Goal: Task Accomplishment & Management: Use online tool/utility

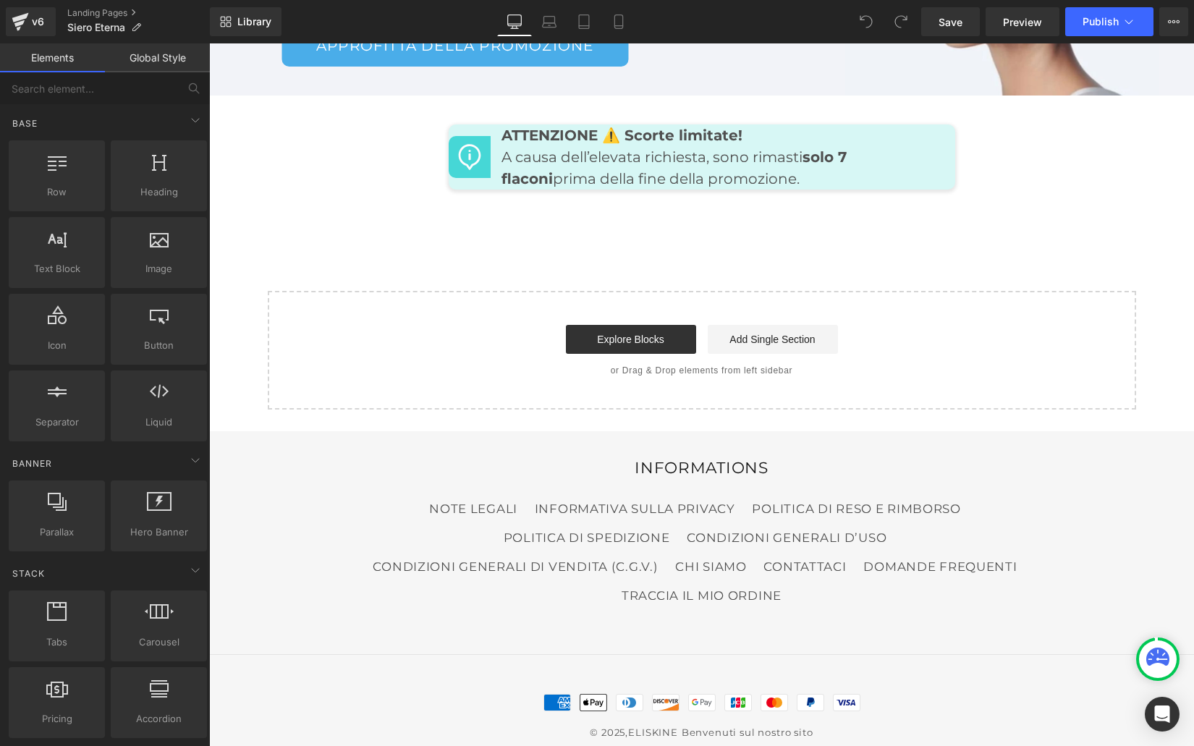
scroll to position [7070, 0]
click at [611, 324] on link "Explore Blocks" at bounding box center [631, 338] width 130 height 29
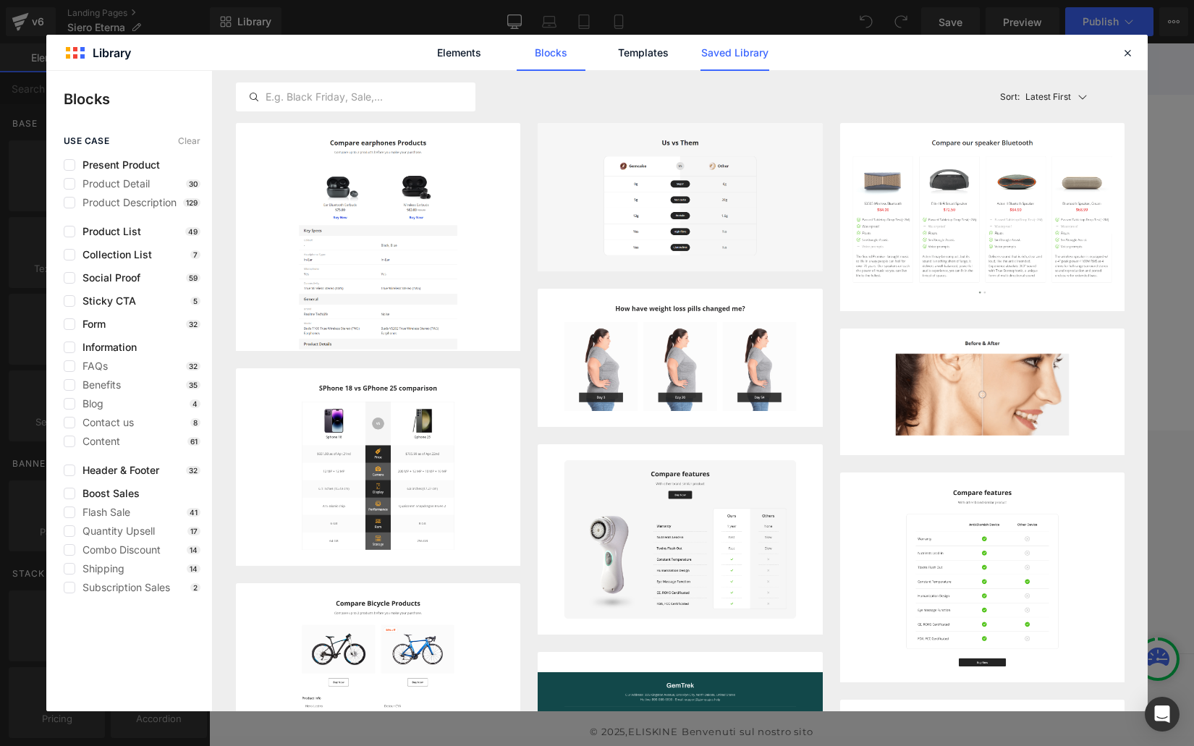
click at [718, 47] on link "Saved Library" at bounding box center [734, 53] width 69 height 36
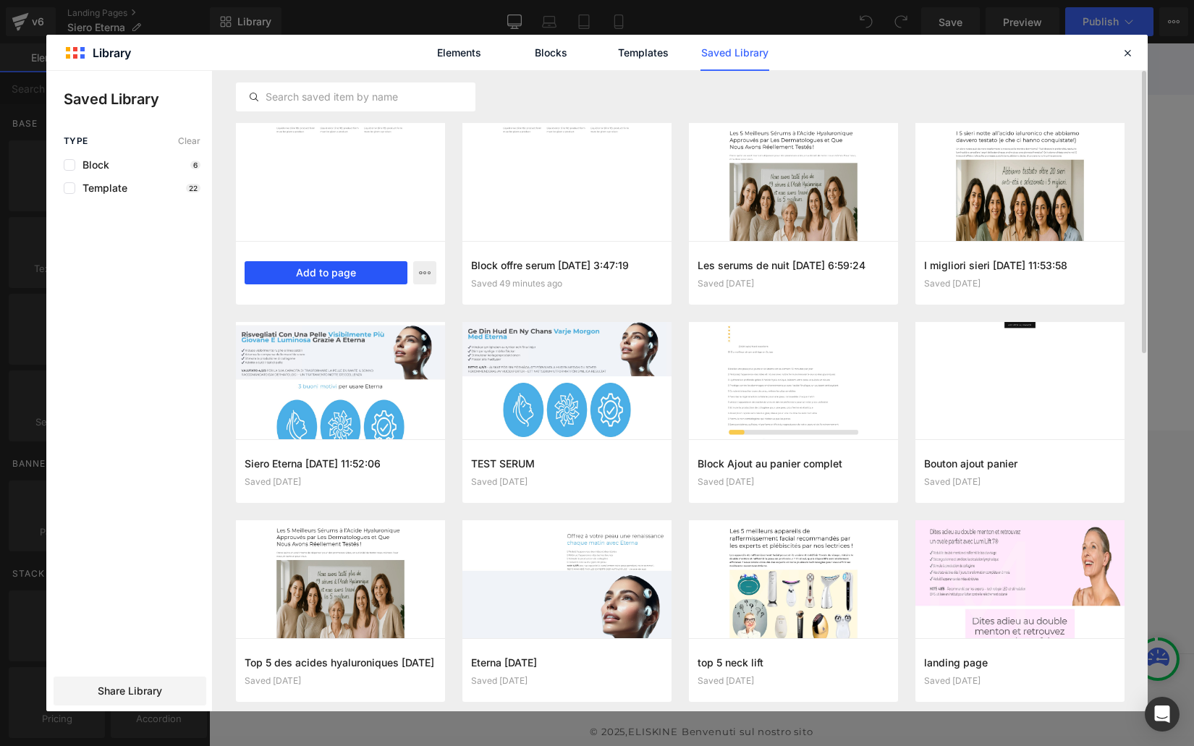
click at [336, 271] on button "Add to page" at bounding box center [326, 272] width 163 height 23
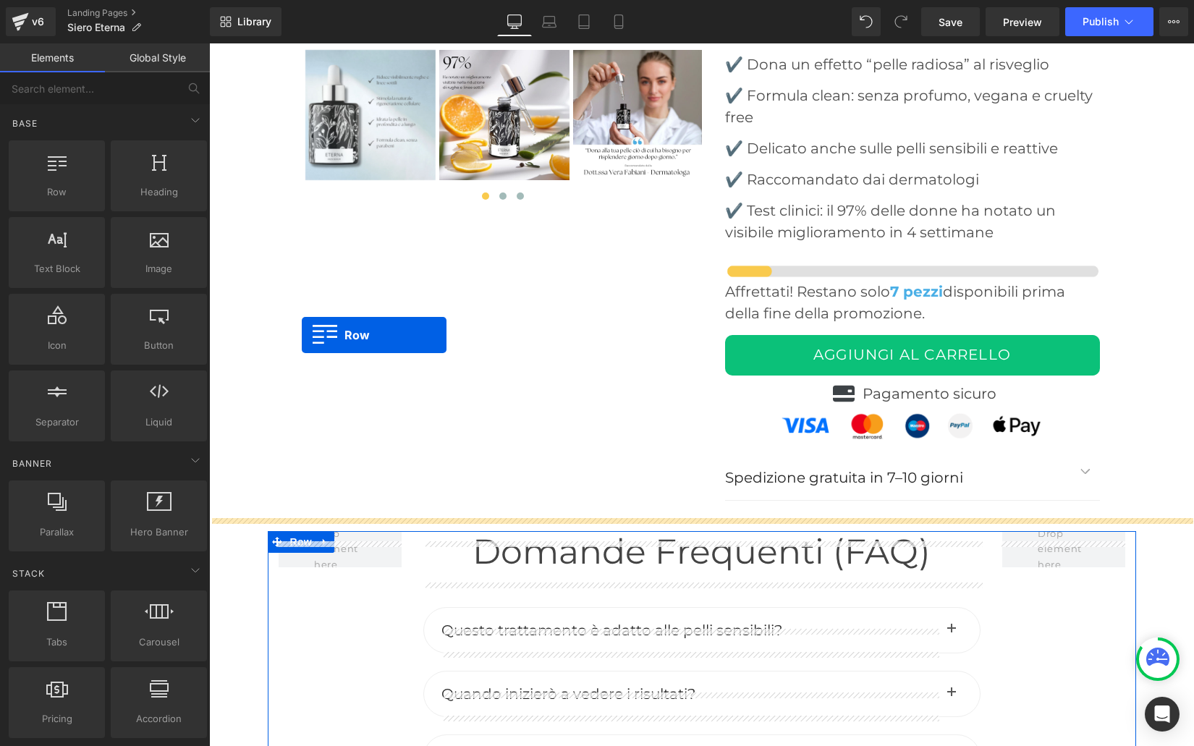
scroll to position [5785, 0]
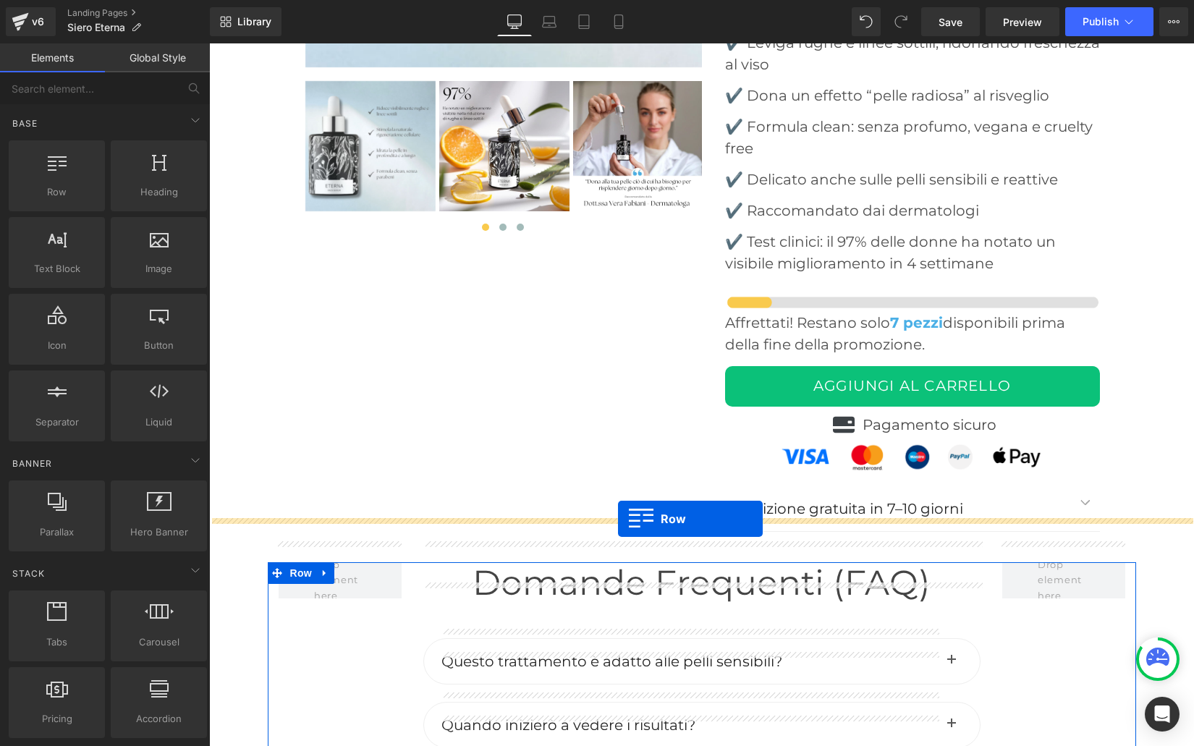
drag, startPoint x: 279, startPoint y: 348, endPoint x: 618, endPoint y: 519, distance: 379.9
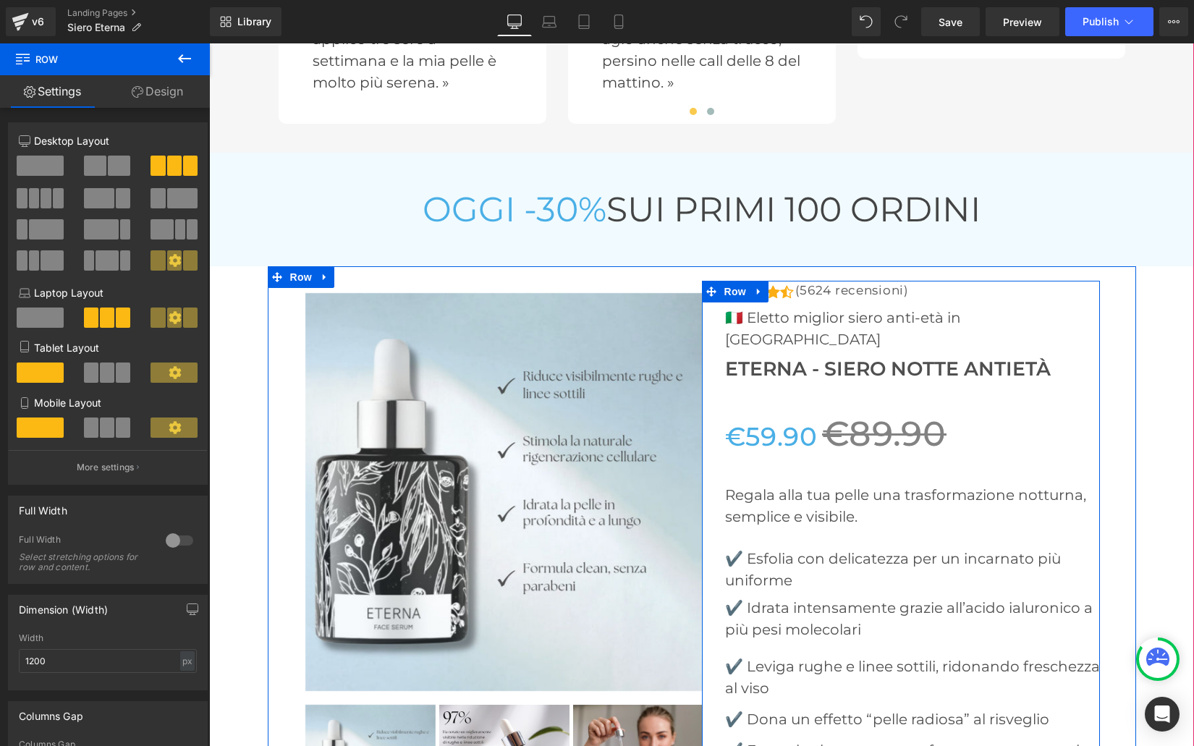
scroll to position [5135, 0]
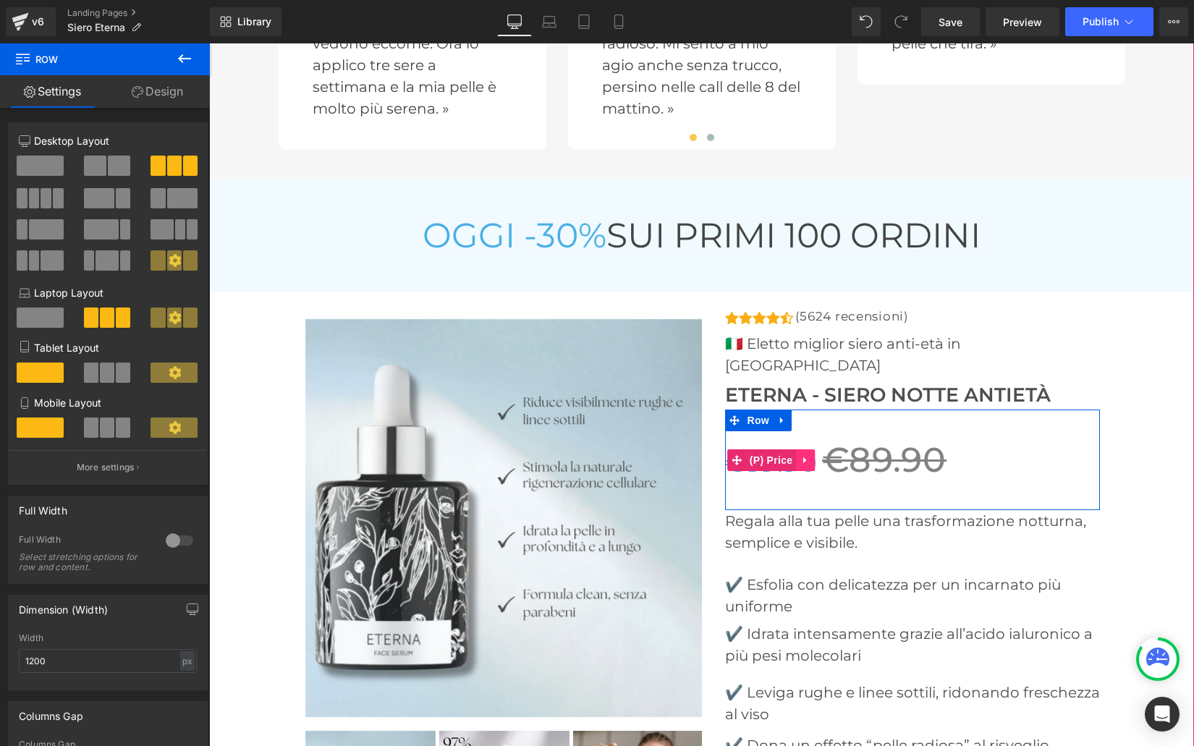
click at [805, 457] on icon at bounding box center [804, 460] width 3 height 7
click at [813, 455] on icon at bounding box center [815, 460] width 10 height 10
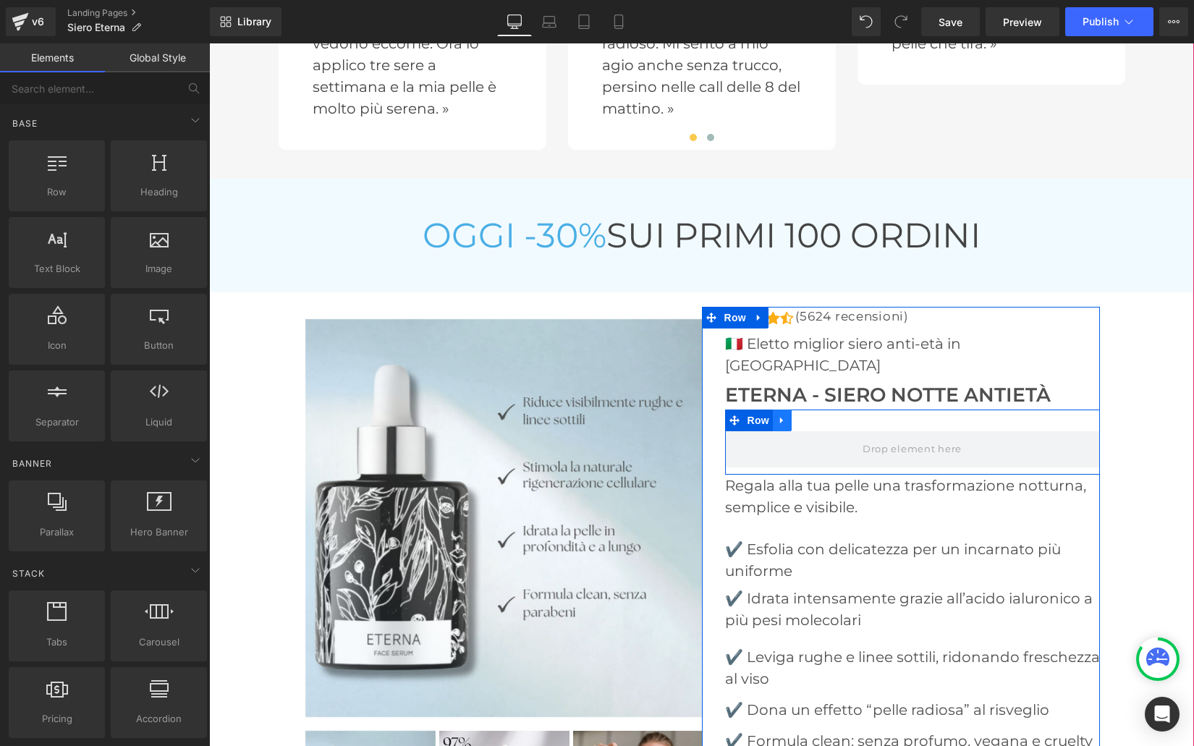
click at [787, 410] on link at bounding box center [782, 421] width 19 height 22
click at [816, 415] on icon at bounding box center [820, 420] width 10 height 10
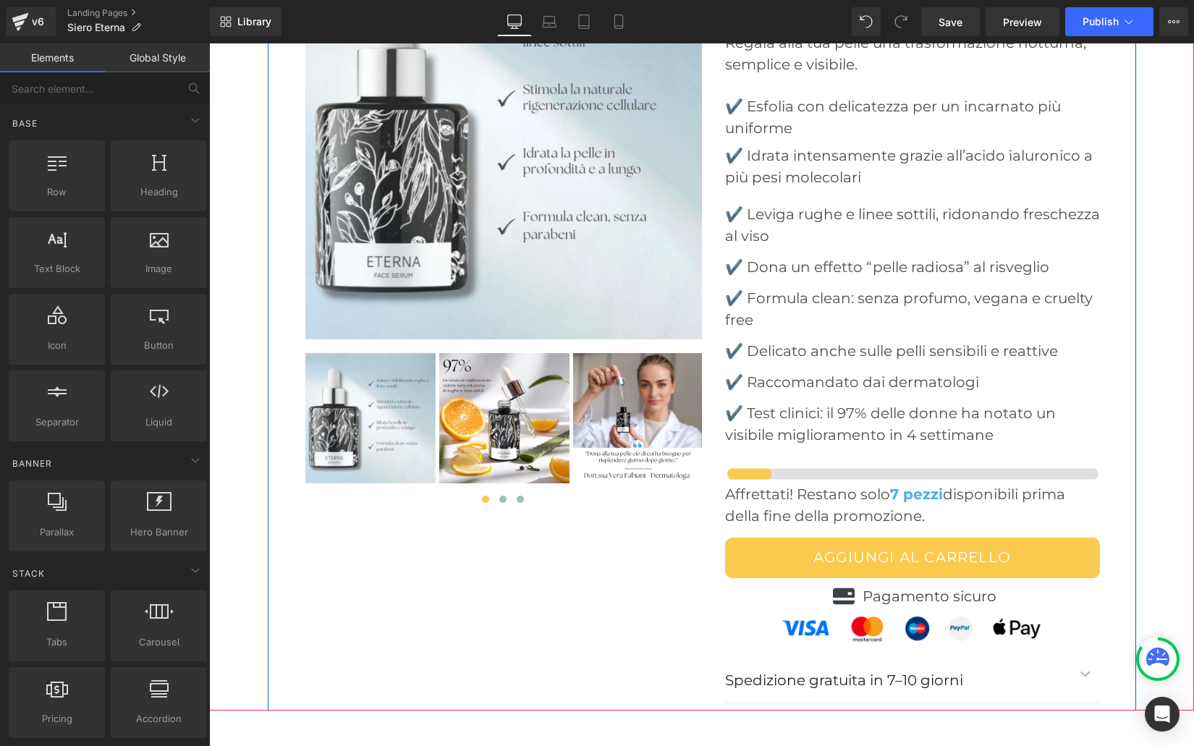
scroll to position [5513, 0]
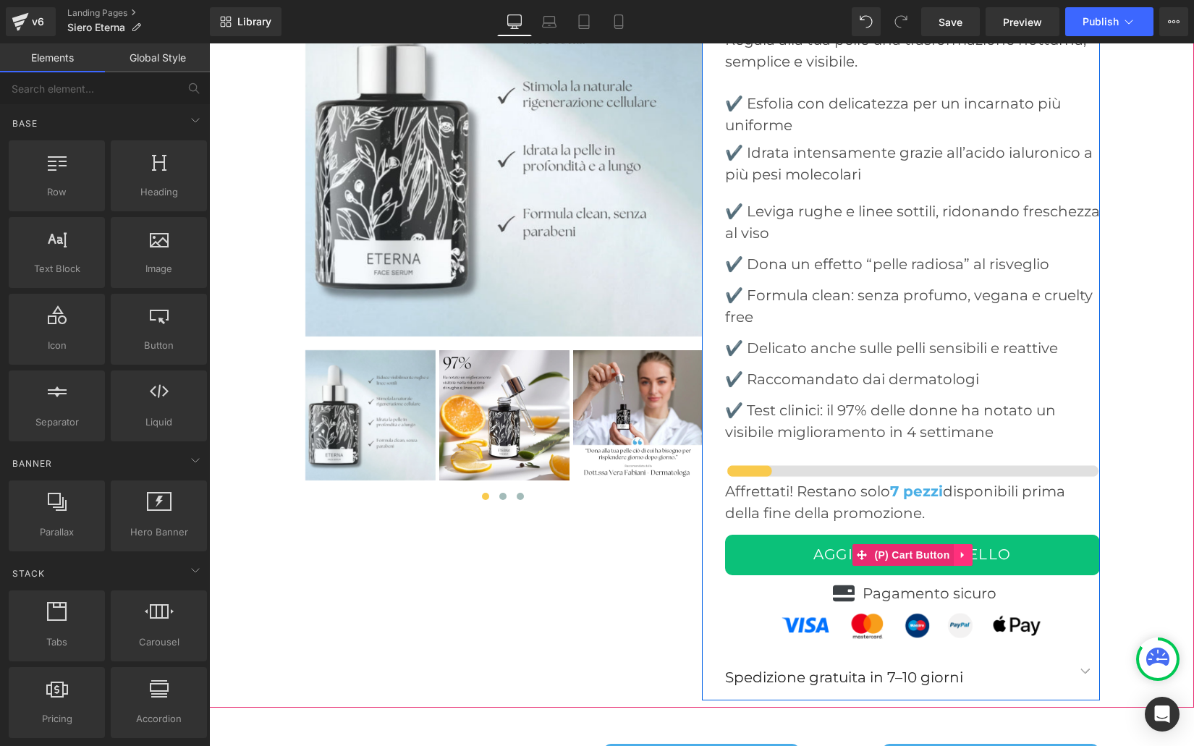
click at [961, 550] on icon at bounding box center [963, 555] width 10 height 11
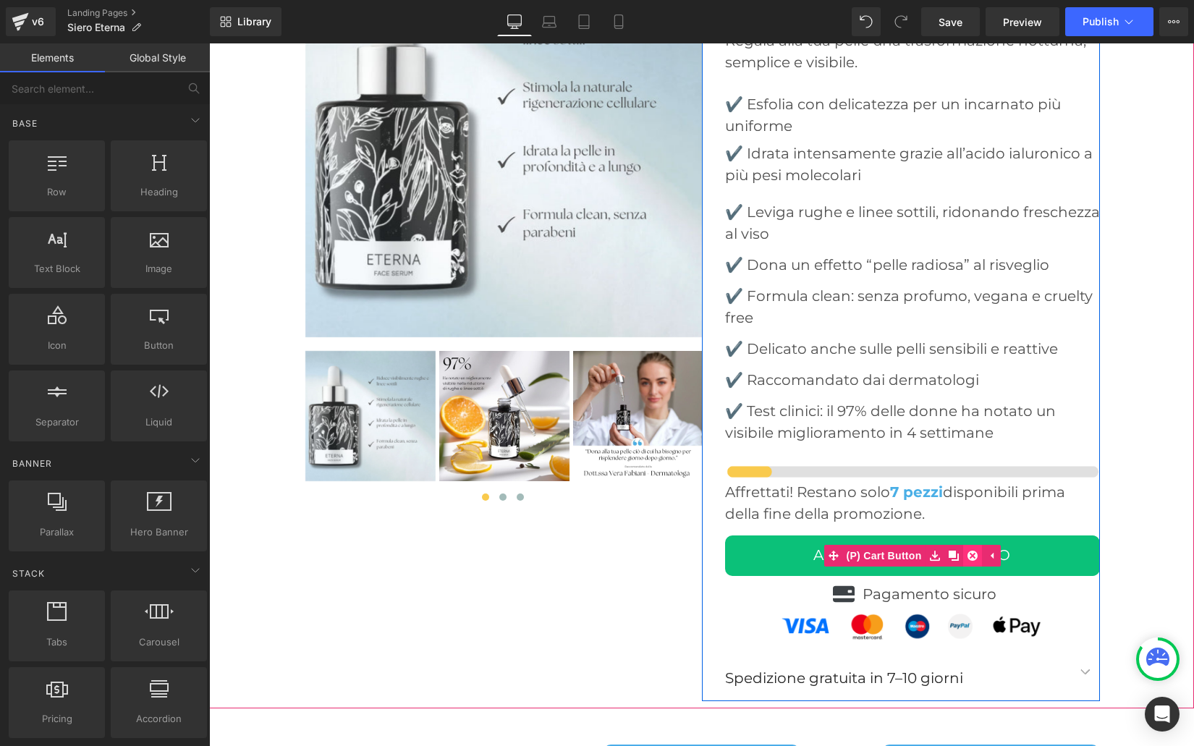
click at [966, 545] on link at bounding box center [972, 556] width 19 height 22
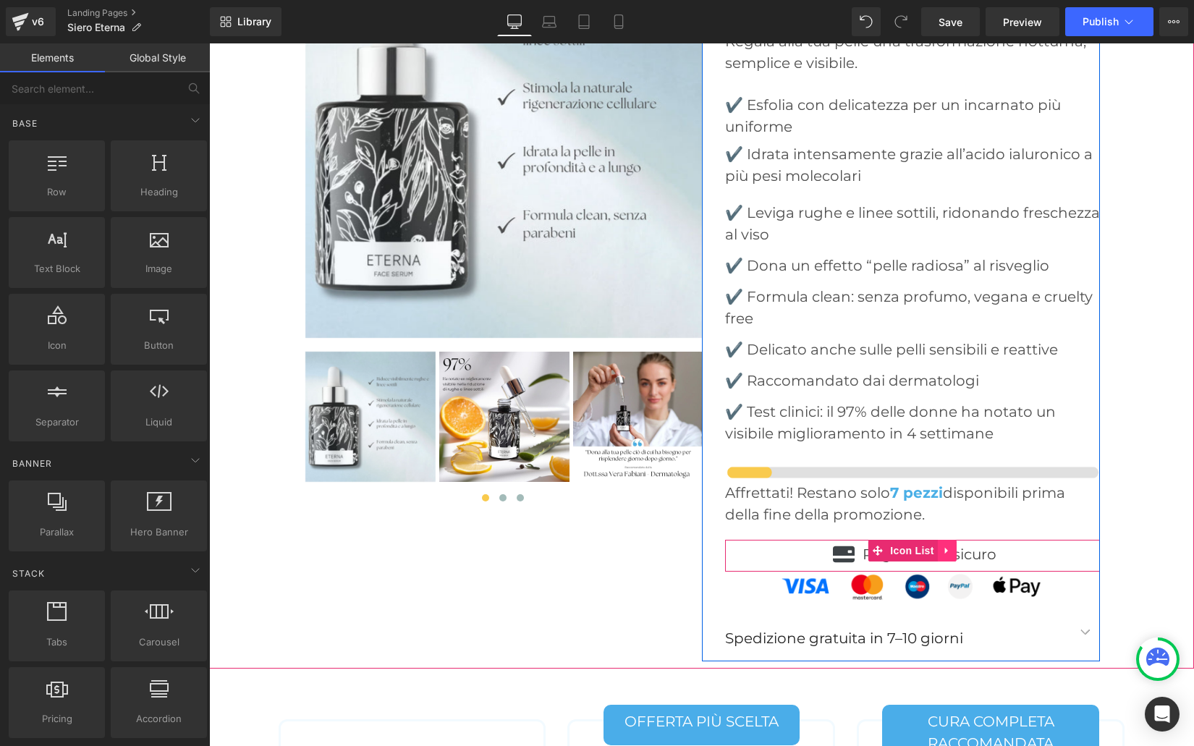
click at [949, 546] on icon at bounding box center [947, 551] width 10 height 11
click at [957, 546] on icon at bounding box center [957, 551] width 10 height 10
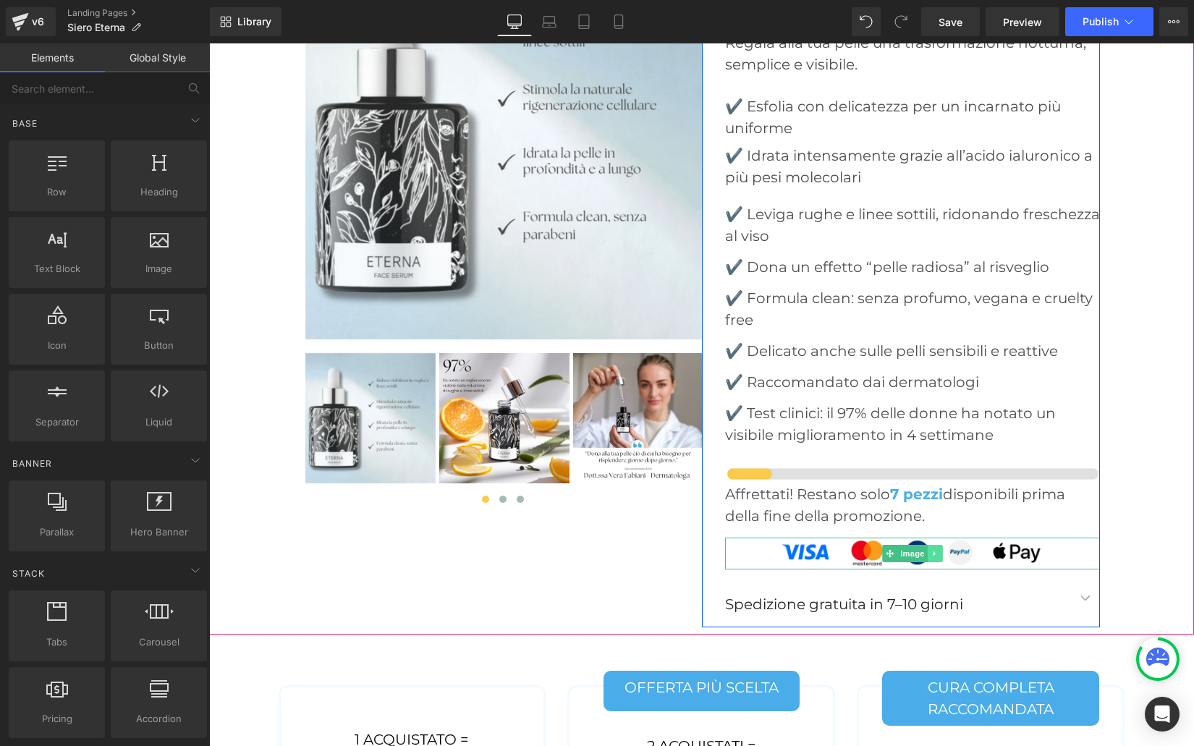
click at [935, 549] on icon at bounding box center [935, 553] width 8 height 9
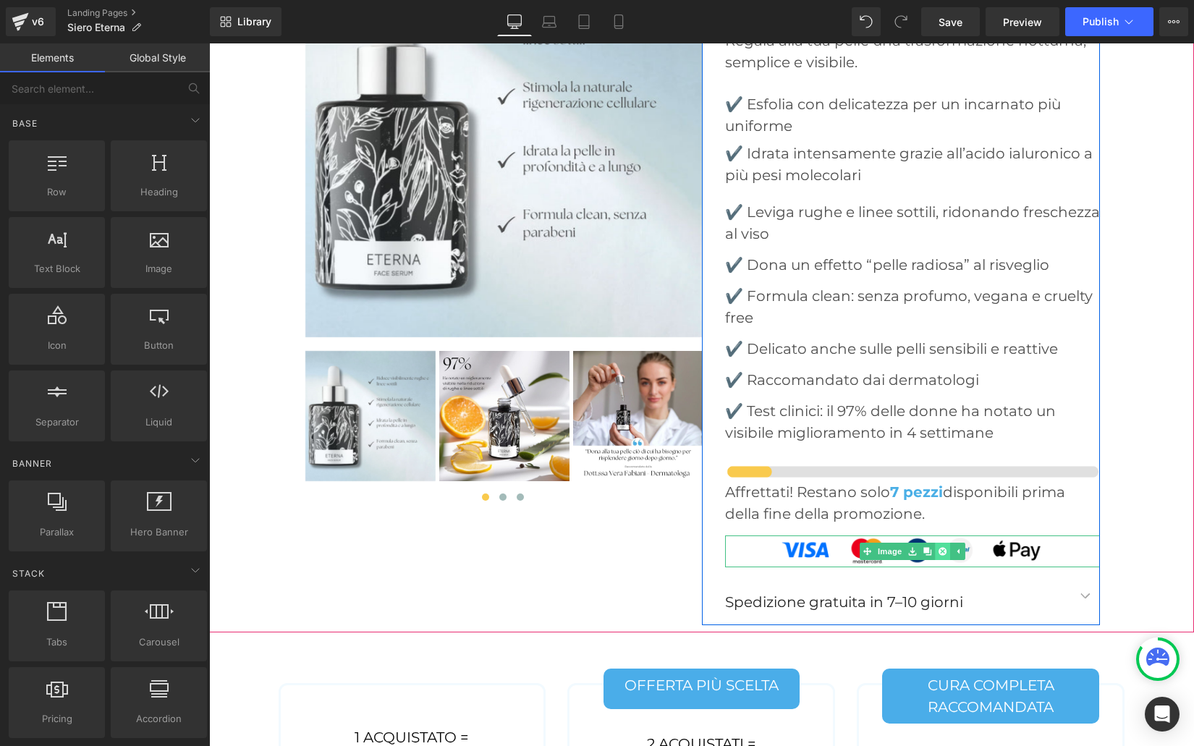
click at [941, 547] on icon at bounding box center [942, 551] width 8 height 8
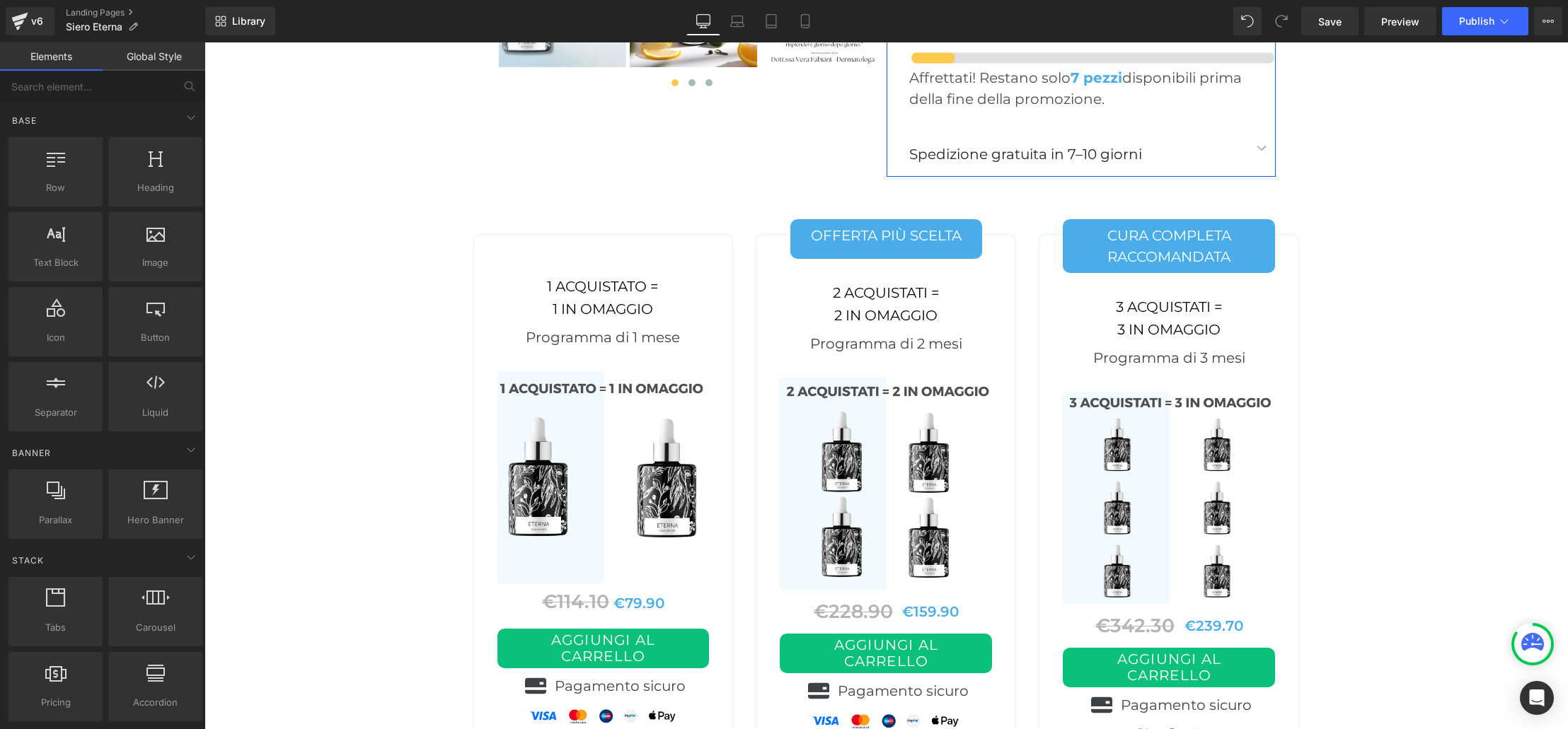
scroll to position [5799, 0]
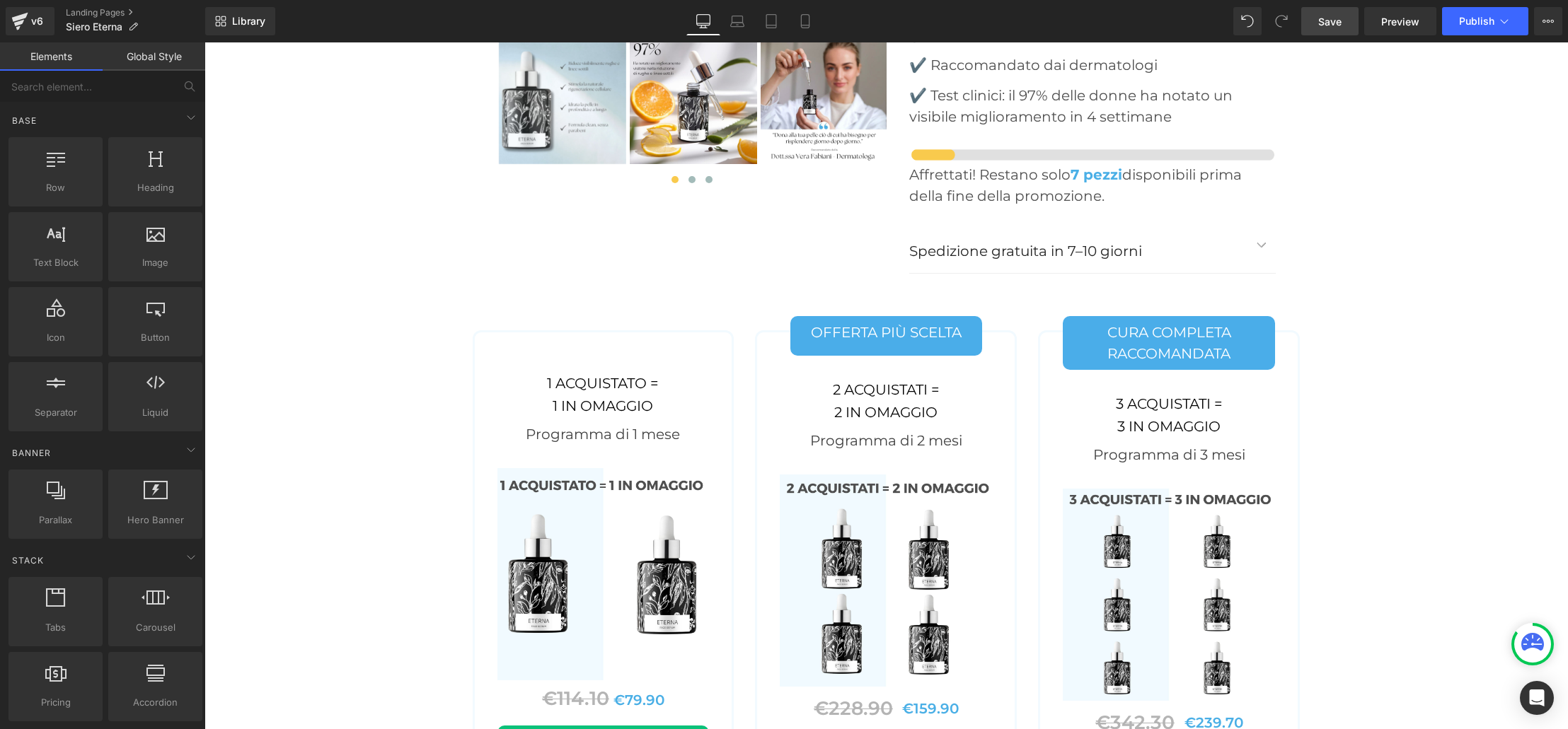
click at [1166, 24] on span "Save" at bounding box center [1329, 21] width 23 height 15
click at [1166, 22] on span "Publish" at bounding box center [1476, 21] width 35 height 12
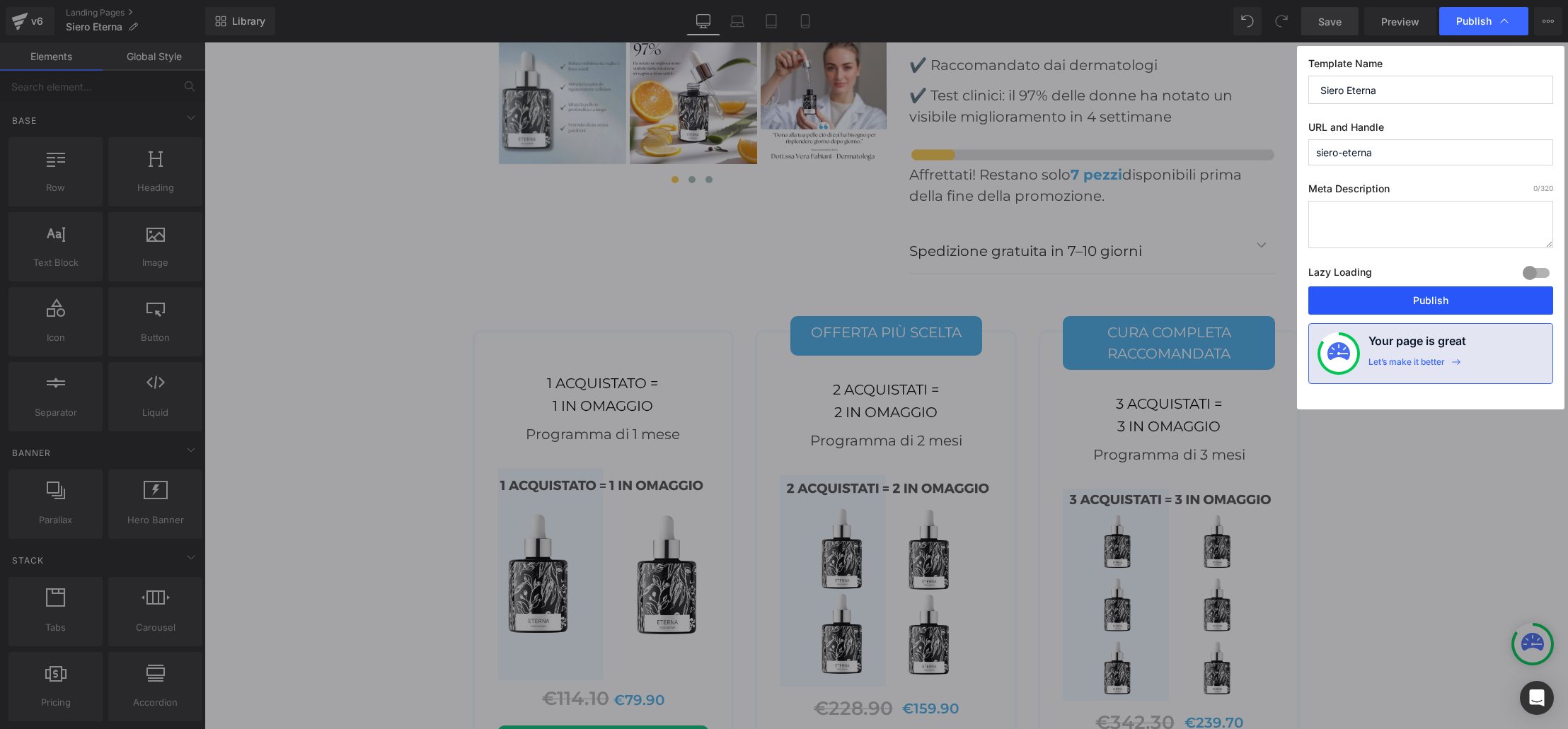
click at [1166, 298] on button "Publish" at bounding box center [1430, 300] width 244 height 28
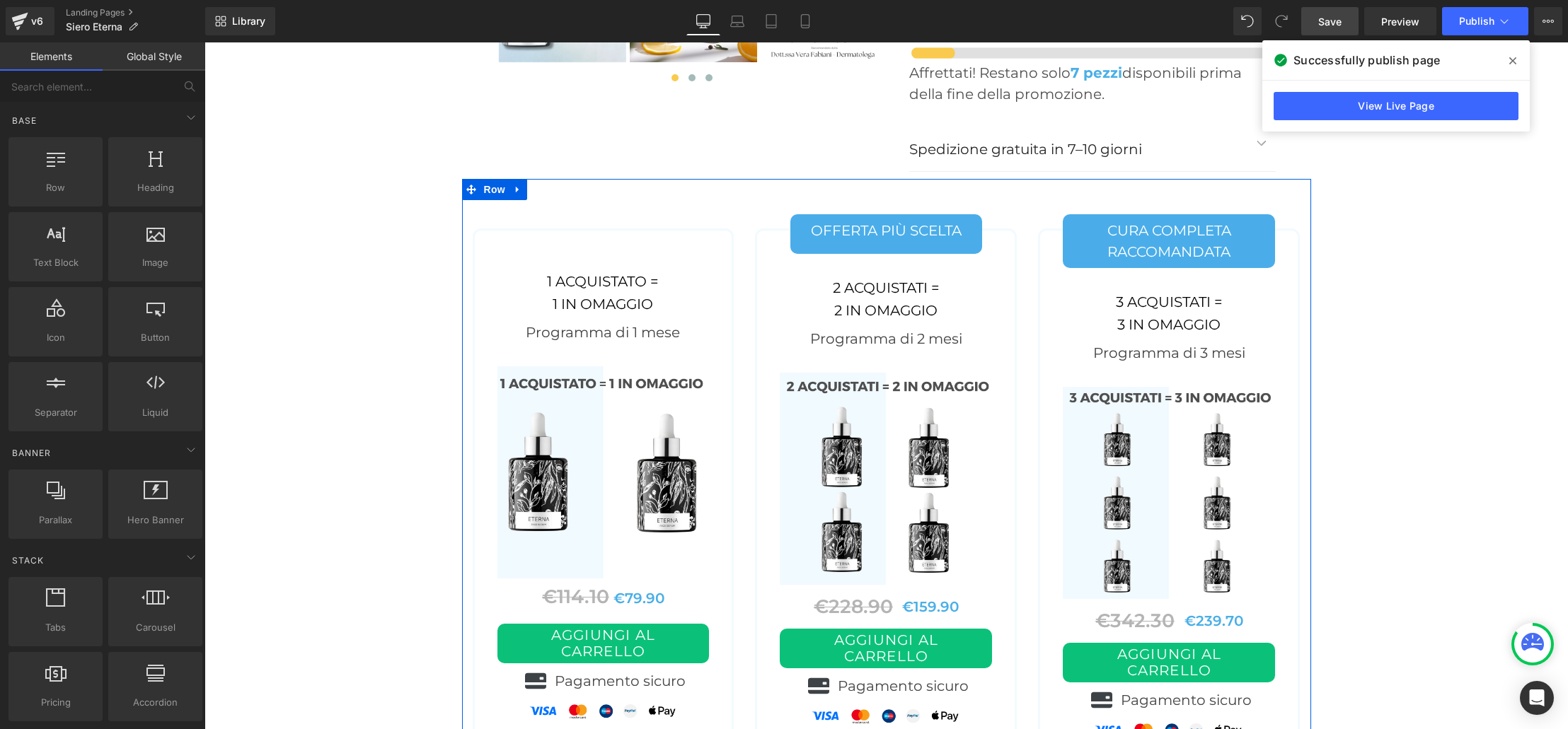
scroll to position [5900, 0]
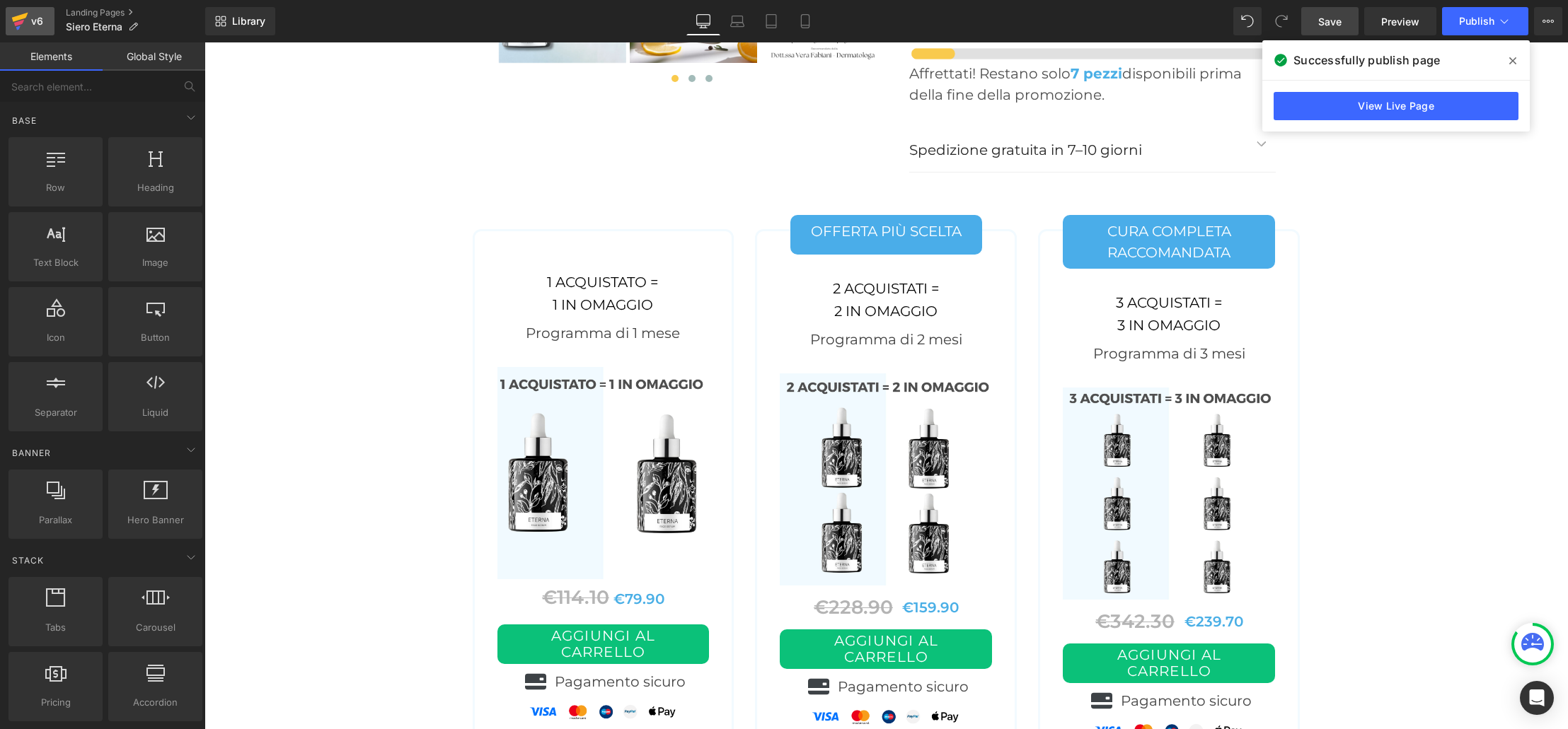
click at [16, 15] on icon at bounding box center [20, 21] width 17 height 35
